Goal: Task Accomplishment & Management: Use online tool/utility

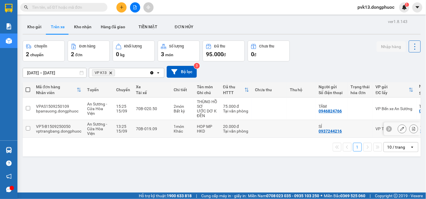
click at [265, 133] on td at bounding box center [269, 129] width 35 height 18
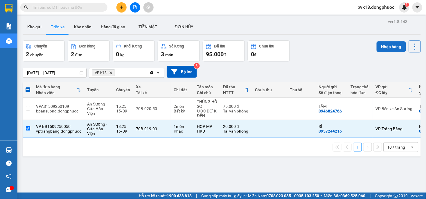
click at [385, 47] on button "Nhập hàng" at bounding box center [391, 46] width 29 height 10
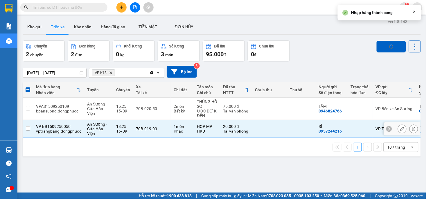
checkbox input "false"
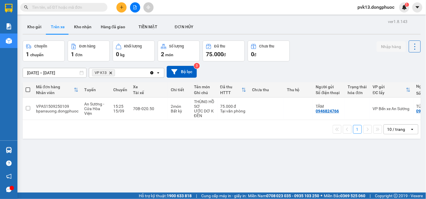
click at [247, 165] on div "ver 1.8.143 Kho gửi Trên xe Kho nhận Hàng đã giao TIỀN MẶT ĐƠN HỦY Chuyến 1 c…" at bounding box center [221, 116] width 403 height 199
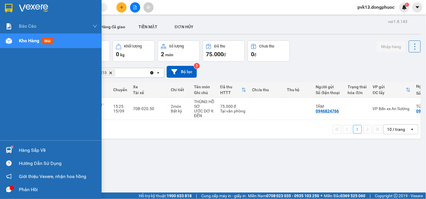
click at [10, 151] on img at bounding box center [9, 150] width 6 height 6
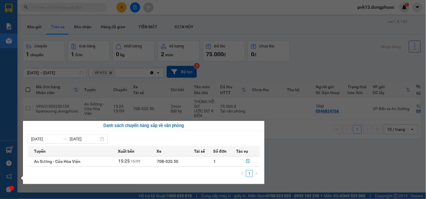
click at [294, 155] on section "Kết quả tìm kiếm ( 0 ) Bộ lọc No Data pvk13.dongphuoc 1 Báo cáo Mẫu 1: Báo cáo …" at bounding box center [213, 99] width 426 height 199
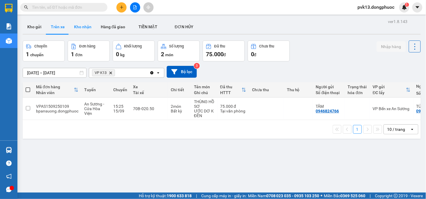
click at [80, 26] on button "Kho nhận" at bounding box center [82, 27] width 27 height 14
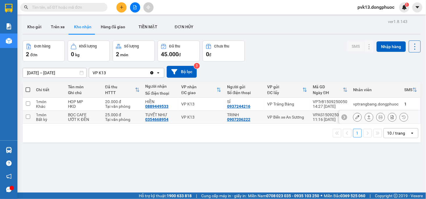
click at [356, 118] on icon at bounding box center [358, 117] width 4 height 4
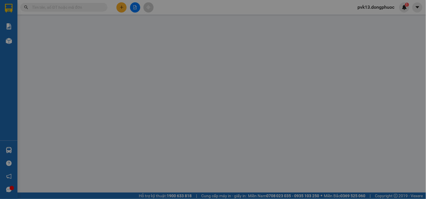
type input "0907206222"
type input "TRINH"
type input "0354668954"
type input "TUYẾT NHƯ"
type input "25.000"
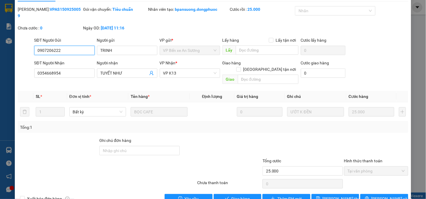
scroll to position [18, 0]
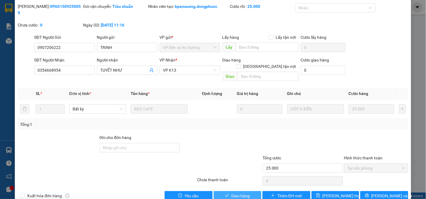
click at [233, 192] on span "Giao hàng" at bounding box center [241, 195] width 19 height 6
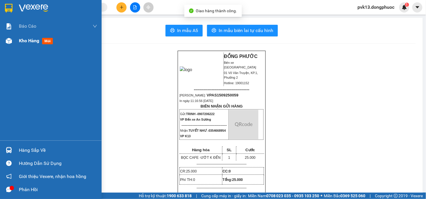
click at [26, 42] on span "Kho hàng" at bounding box center [29, 41] width 20 height 6
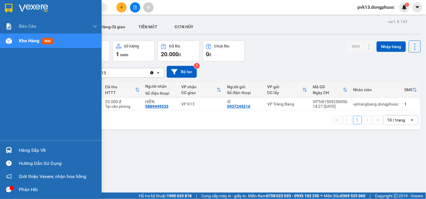
click at [7, 153] on img at bounding box center [9, 150] width 6 height 6
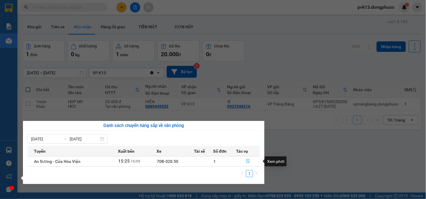
click at [250, 159] on button "button" at bounding box center [248, 160] width 23 height 9
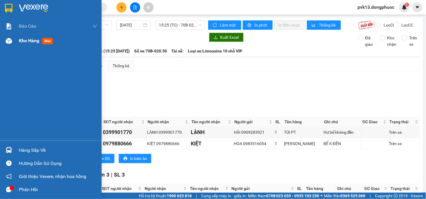
click at [16, 42] on div "Kho hàng mới" at bounding box center [51, 40] width 102 height 15
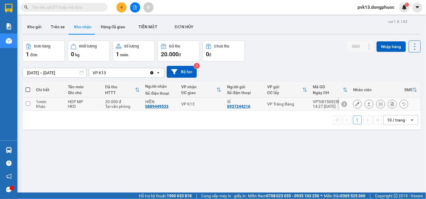
click at [367, 104] on icon at bounding box center [369, 104] width 4 height 4
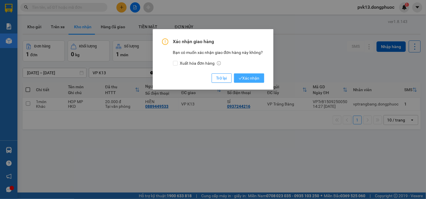
click at [248, 79] on span "Xác nhận" at bounding box center [249, 78] width 21 height 6
